Goal: Contribute content: Add original content to the website for others to see

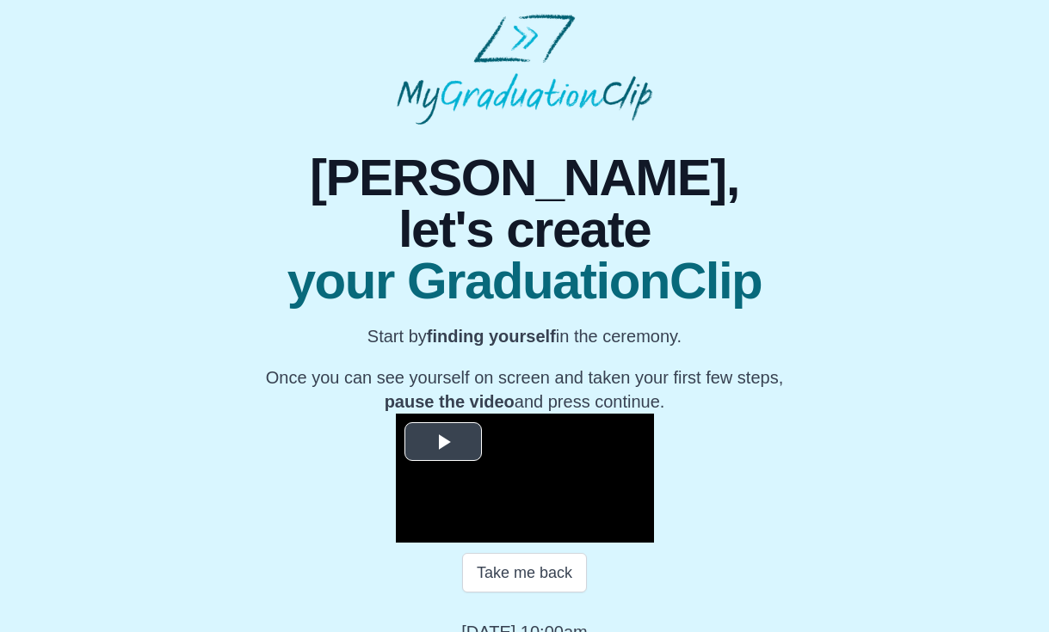
click at [443, 442] on span "Video Player" at bounding box center [443, 442] width 0 height 0
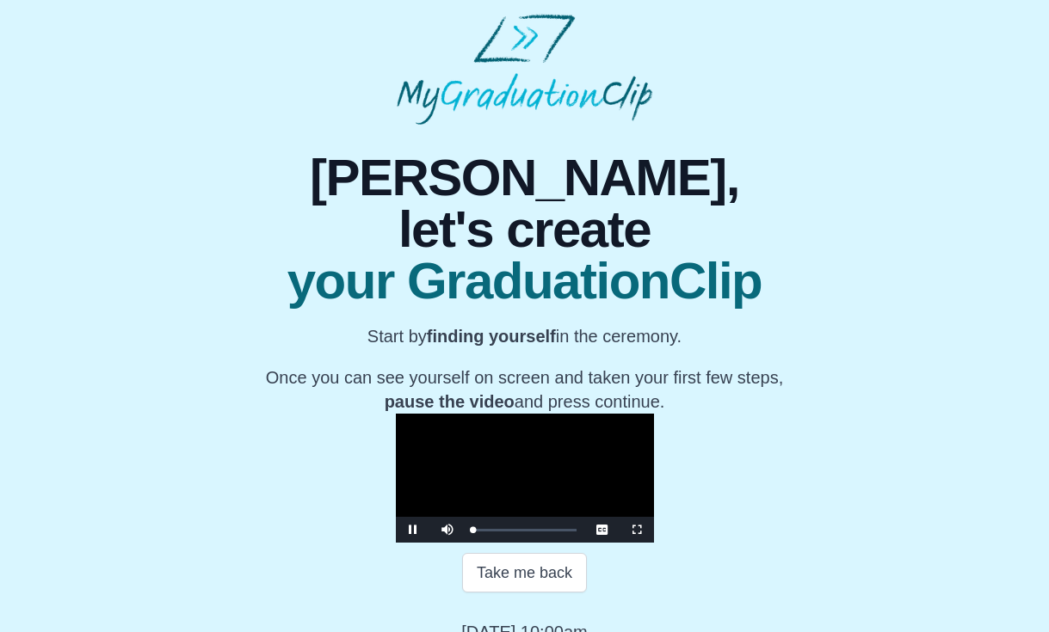
scroll to position [85, 0]
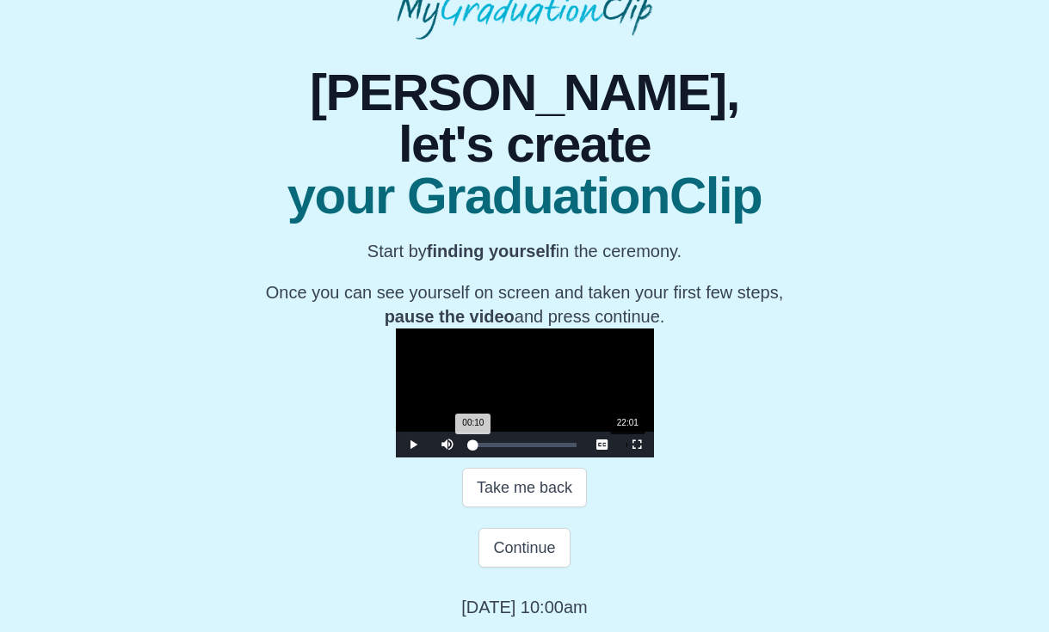
click at [494, 447] on div "Loaded : 0% 22:01 00:10 Progress : 0%" at bounding box center [524, 445] width 103 height 4
click at [465, 458] on div "Loaded : 0% 15:07 22:02 Progress : 0%" at bounding box center [525, 445] width 120 height 26
click at [558, 447] on div "12:18" at bounding box center [558, 445] width 1 height 4
click at [473, 447] on div "12:28 Progress : 0%" at bounding box center [485, 445] width 24 height 4
click at [473, 447] on div "13:11 Progress : 0%" at bounding box center [486, 445] width 26 height 4
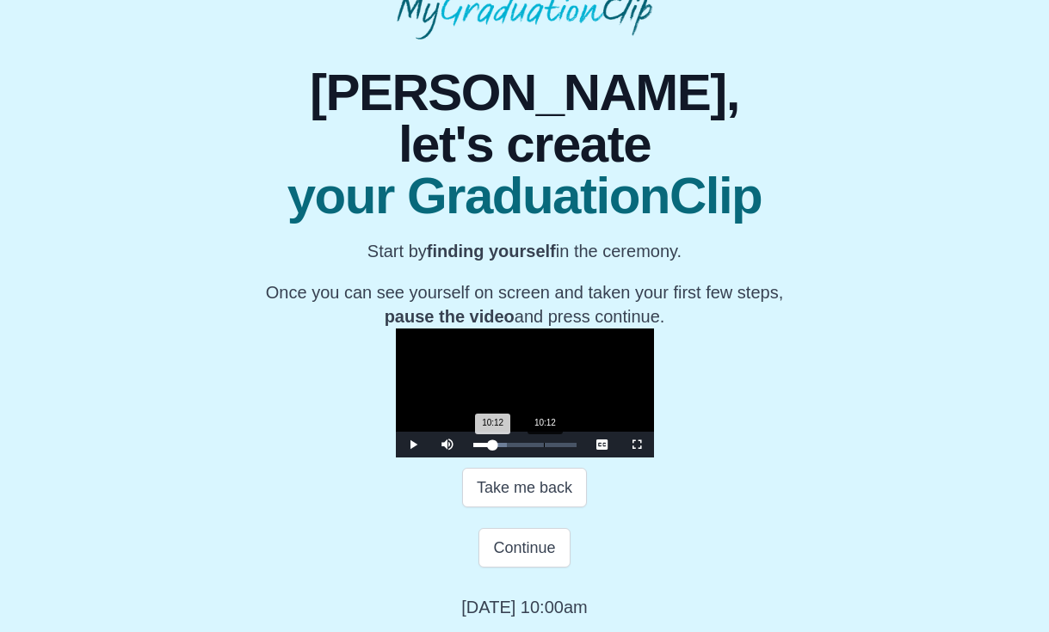
click at [465, 458] on div "Loaded : 0% 10:12 10:12 Progress : 0%" at bounding box center [525, 445] width 120 height 26
click at [473, 447] on div "10:21 Progress : 0%" at bounding box center [483, 445] width 20 height 4
click at [473, 447] on div "11:41 Progress : 0%" at bounding box center [484, 445] width 22 height 4
click at [545, 447] on div "10:27" at bounding box center [545, 445] width 1 height 4
click at [532, 447] on div "08:29" at bounding box center [532, 445] width 1 height 4
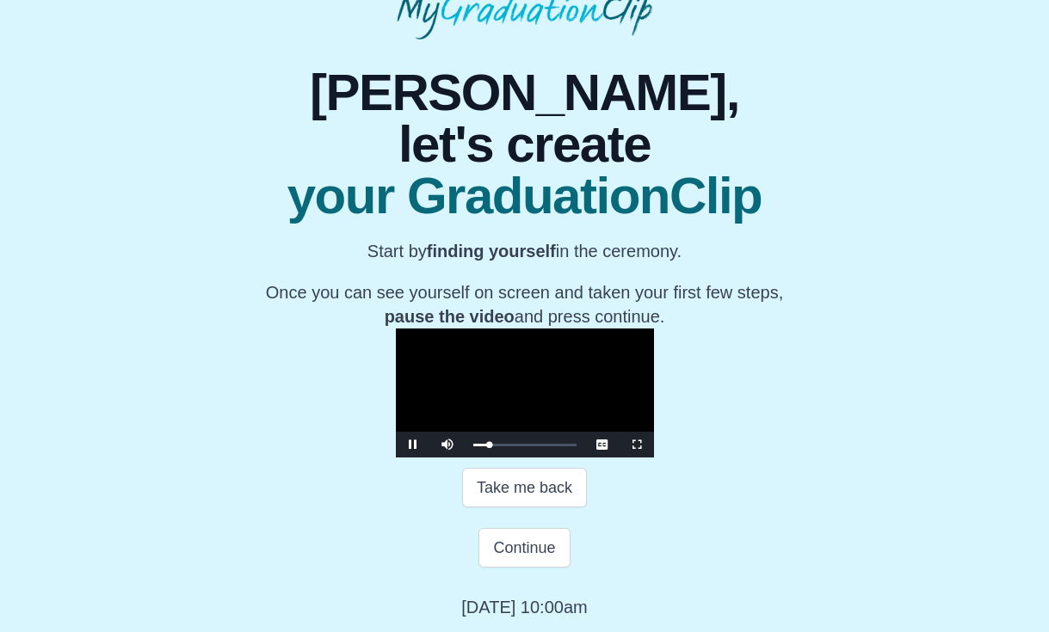
click at [413, 445] on span "Video Player" at bounding box center [413, 445] width 0 height 0
click at [549, 444] on div "10:56" at bounding box center [549, 444] width 1 height 4
click at [465, 437] on div "Loaded : 0% 13:17 13:17 Progress : 0%" at bounding box center [525, 444] width 120 height 26
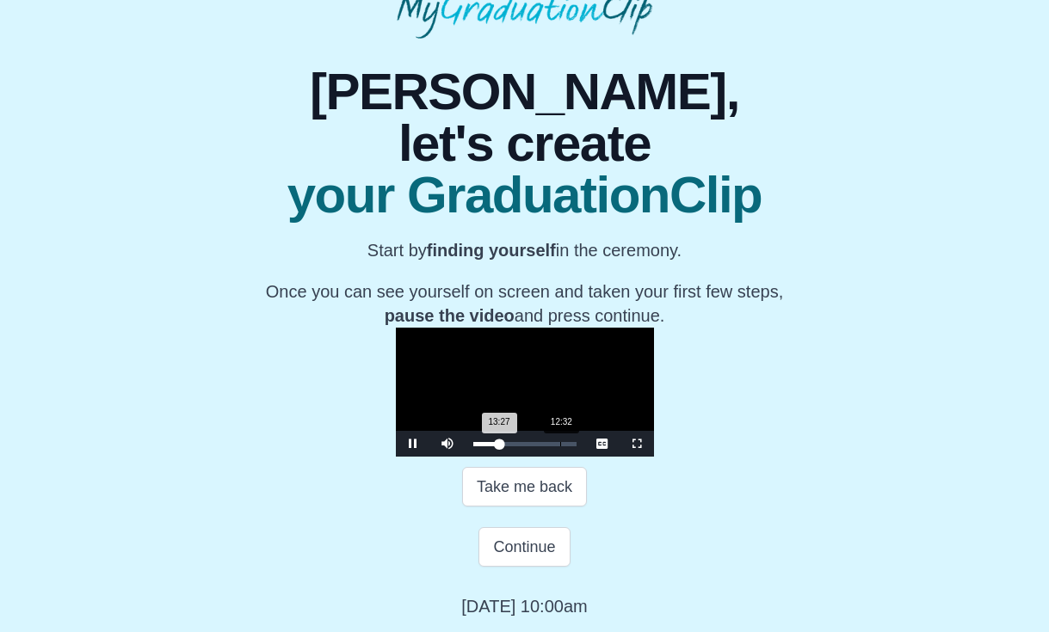
click at [473, 445] on div "13:27 Progress : 0%" at bounding box center [486, 444] width 27 height 4
click at [413, 444] on span "Video Player" at bounding box center [413, 444] width 0 height 0
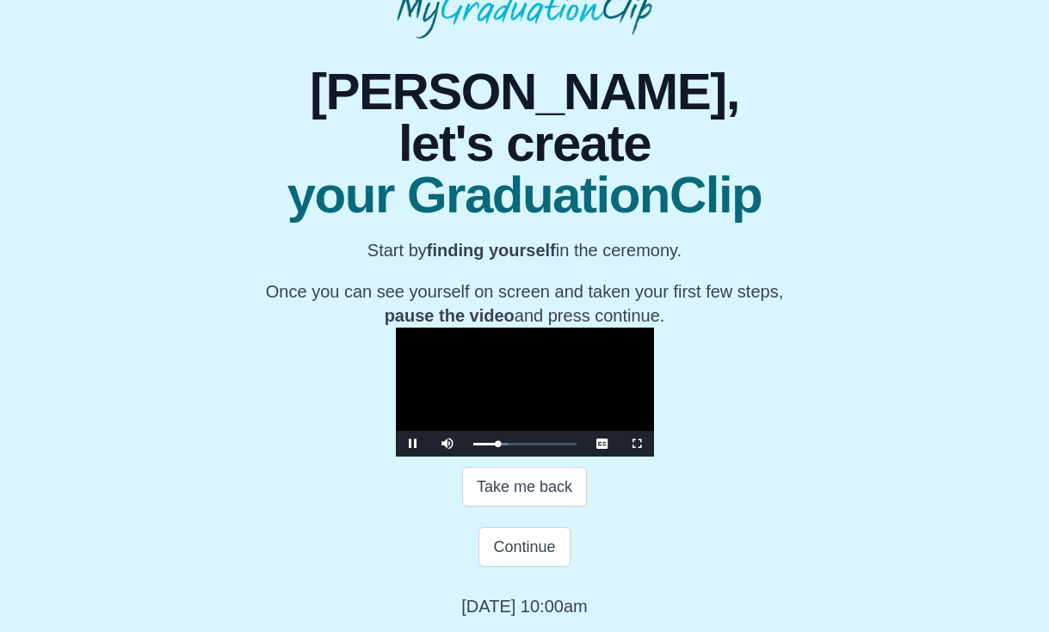
click at [413, 444] on span "Video Player" at bounding box center [413, 444] width 0 height 0
click at [551, 542] on button "Continue" at bounding box center [523, 547] width 91 height 40
click at [514, 548] on button "Continue" at bounding box center [523, 547] width 91 height 40
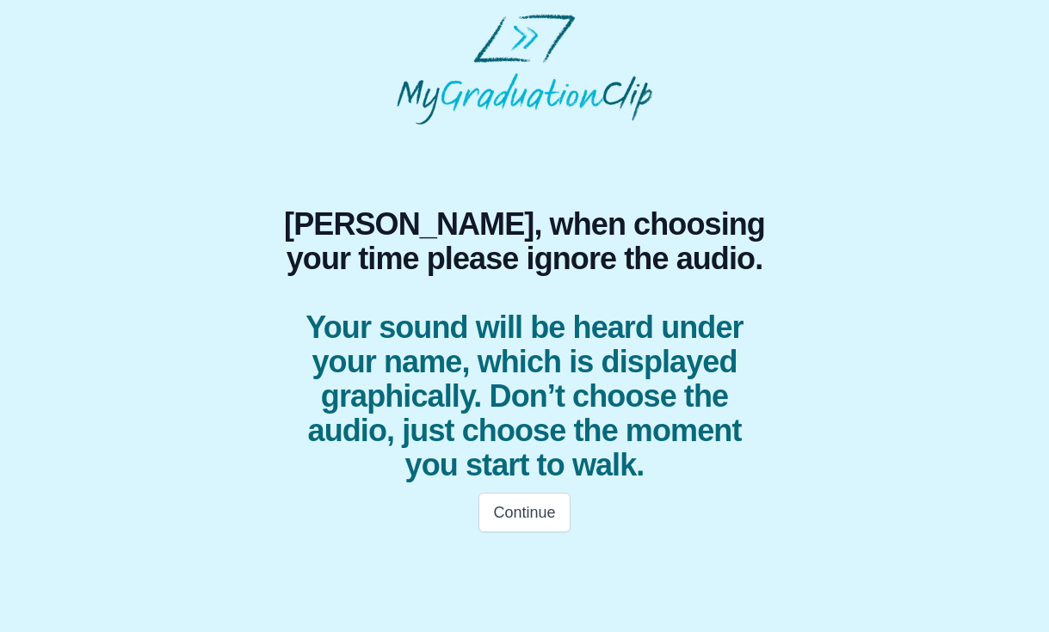
scroll to position [0, 0]
click at [532, 515] on button "Continue" at bounding box center [523, 513] width 91 height 40
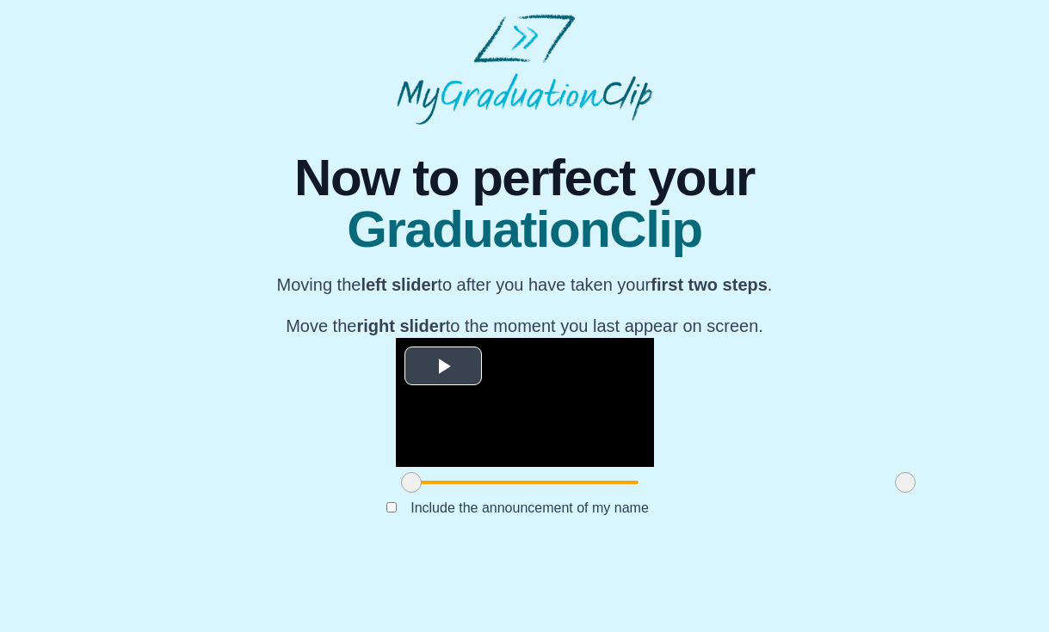
scroll to position [85, 0]
click at [443, 367] on span "Video Player" at bounding box center [443, 367] width 0 height 0
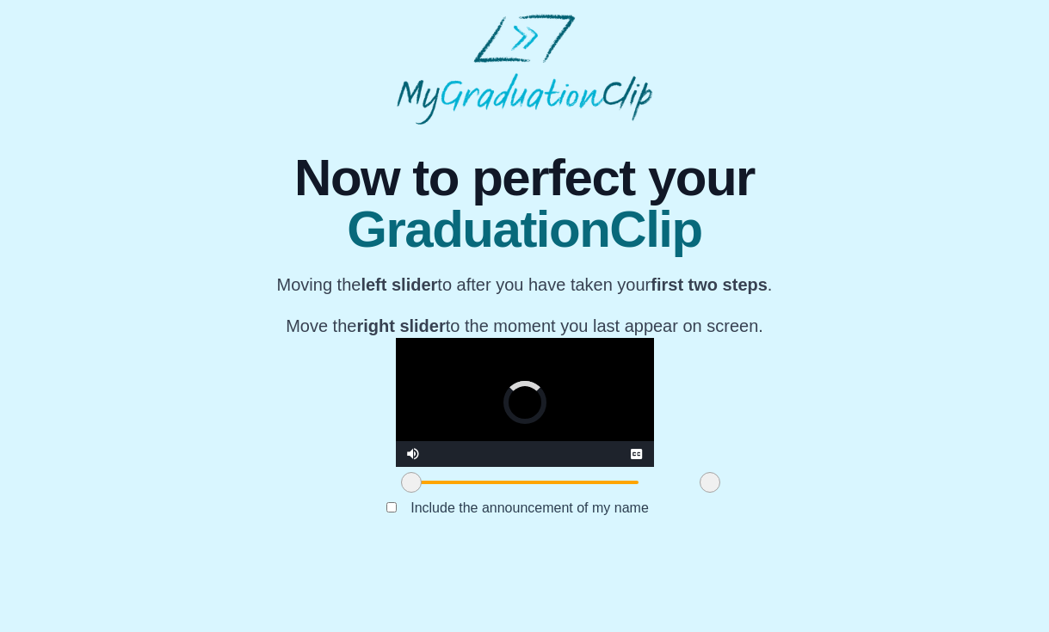
drag, startPoint x: 770, startPoint y: 563, endPoint x: 563, endPoint y: 560, distance: 207.4
click at [699, 493] on span at bounding box center [709, 482] width 21 height 21
drag, startPoint x: 564, startPoint y: 563, endPoint x: 697, endPoint y: 562, distance: 133.4
click at [806, 493] on span at bounding box center [816, 482] width 21 height 21
click at [816, 493] on span at bounding box center [826, 482] width 21 height 21
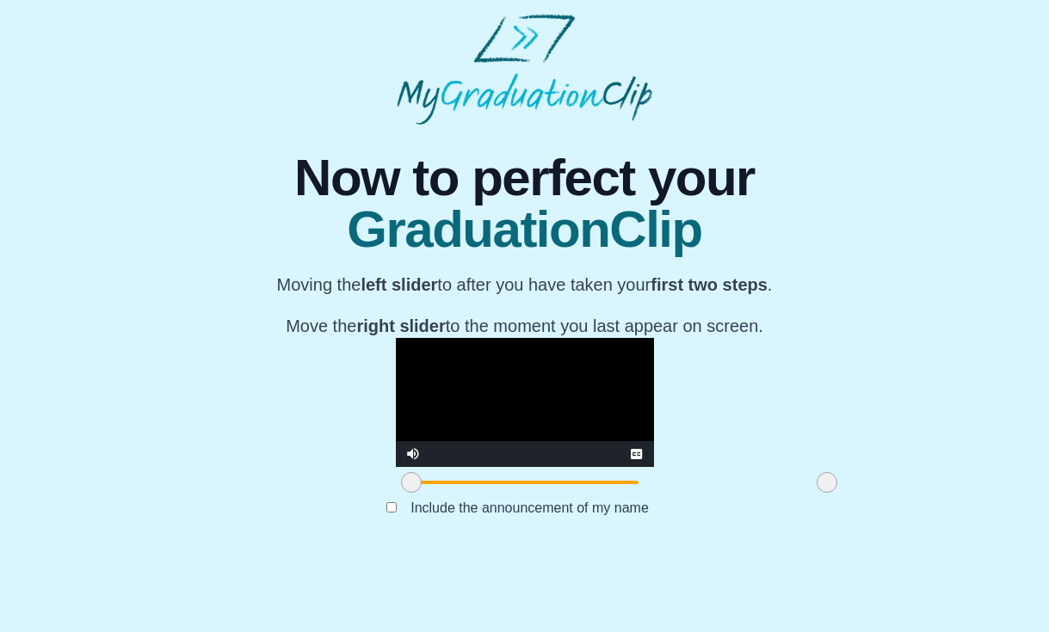
click at [455, 440] on video "Video Player" at bounding box center [525, 402] width 258 height 129
click at [433, 447] on video "Video Player" at bounding box center [525, 402] width 258 height 129
drag, startPoint x: 280, startPoint y: 558, endPoint x: 380, endPoint y: 558, distance: 100.7
click at [501, 493] on span at bounding box center [511, 482] width 21 height 21
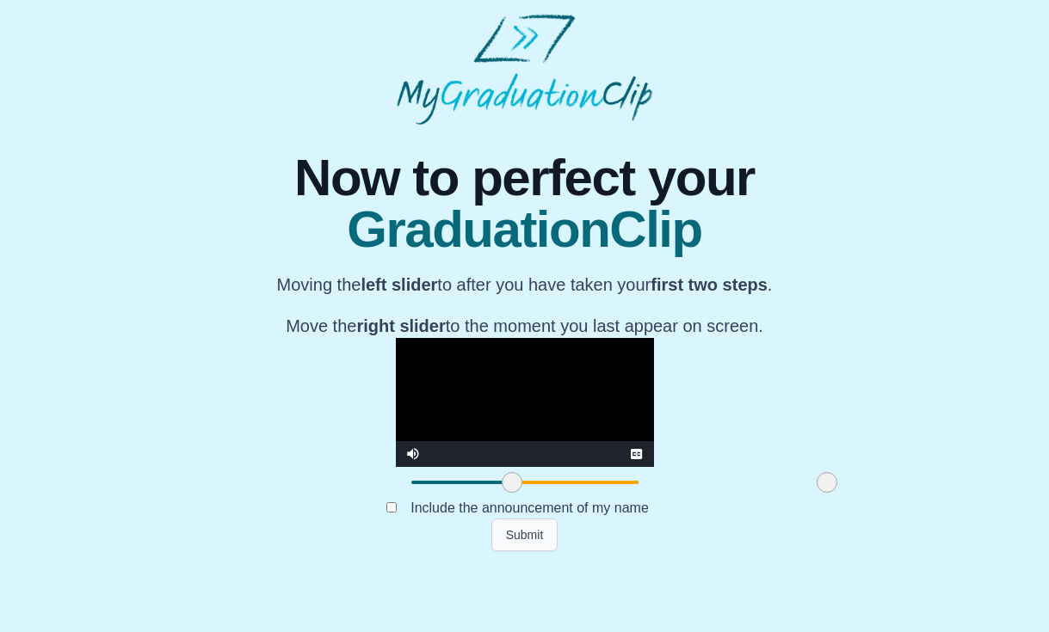
click at [538, 551] on button "Submit" at bounding box center [524, 535] width 67 height 33
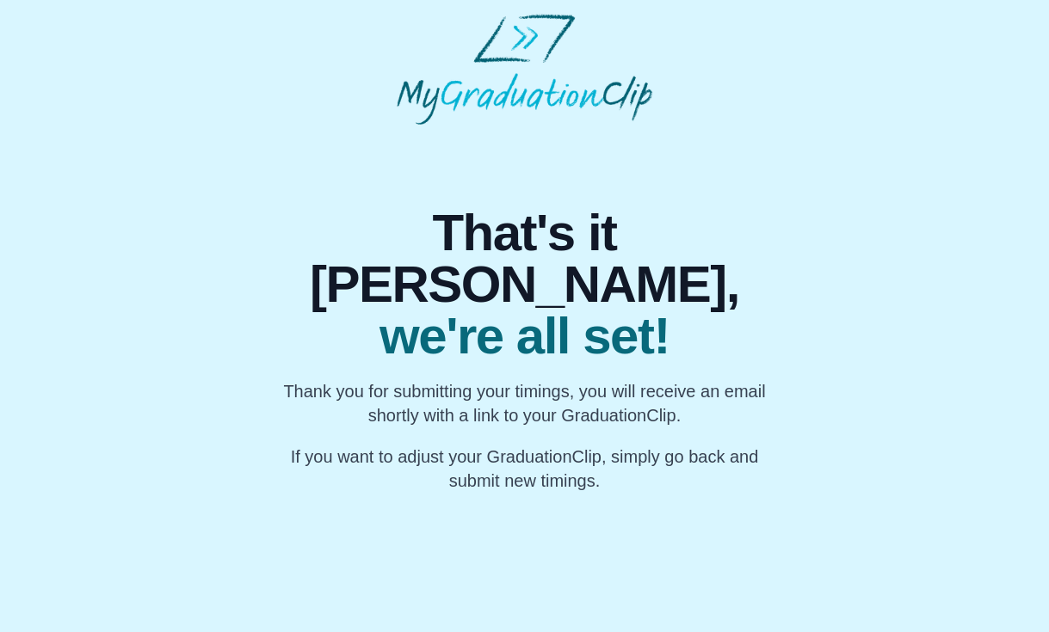
scroll to position [0, 0]
